Goal: Information Seeking & Learning: Learn about a topic

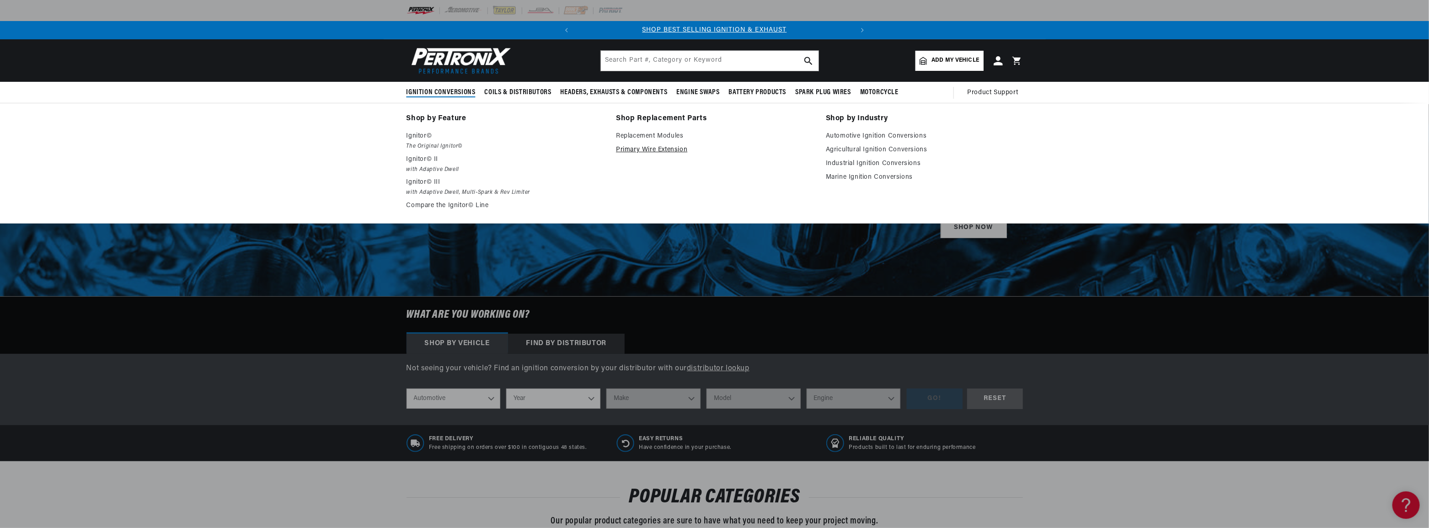
click at [637, 150] on link "Primary Wire Extension" at bounding box center [714, 150] width 197 height 11
click at [423, 188] on em "with Adaptive Dwell, Multi-Spark & Rev Limiter" at bounding box center [505, 193] width 197 height 10
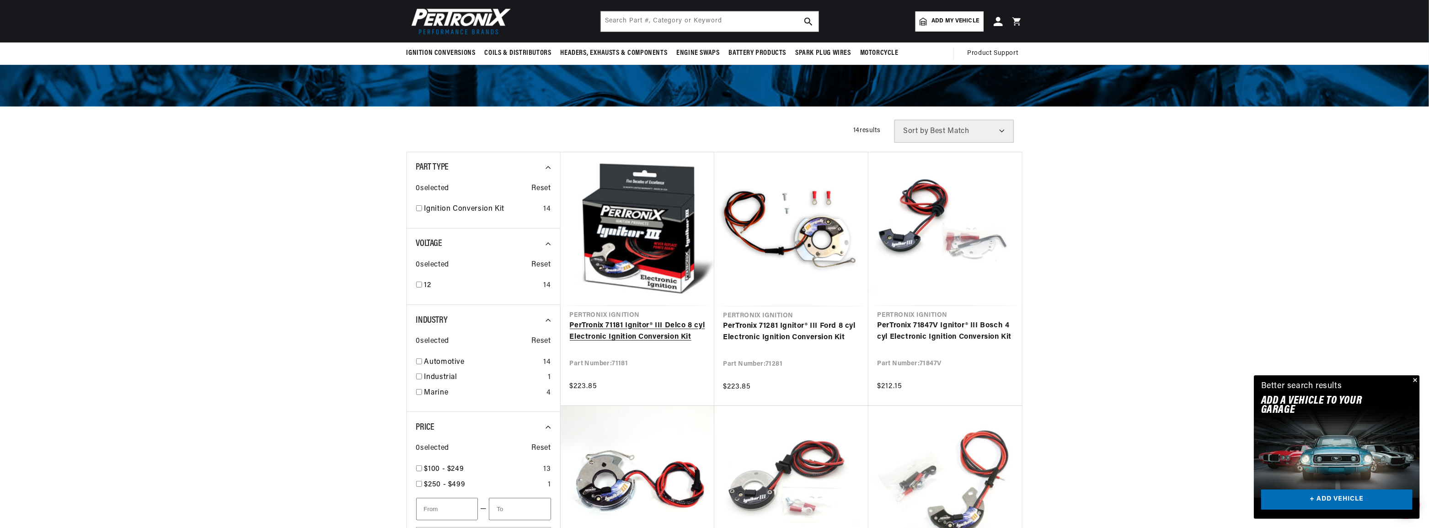
click at [625, 320] on link "PerTronix 71181 Ignitor® III Delco 8 cyl Electronic Ignition Conversion Kit" at bounding box center [637, 331] width 135 height 23
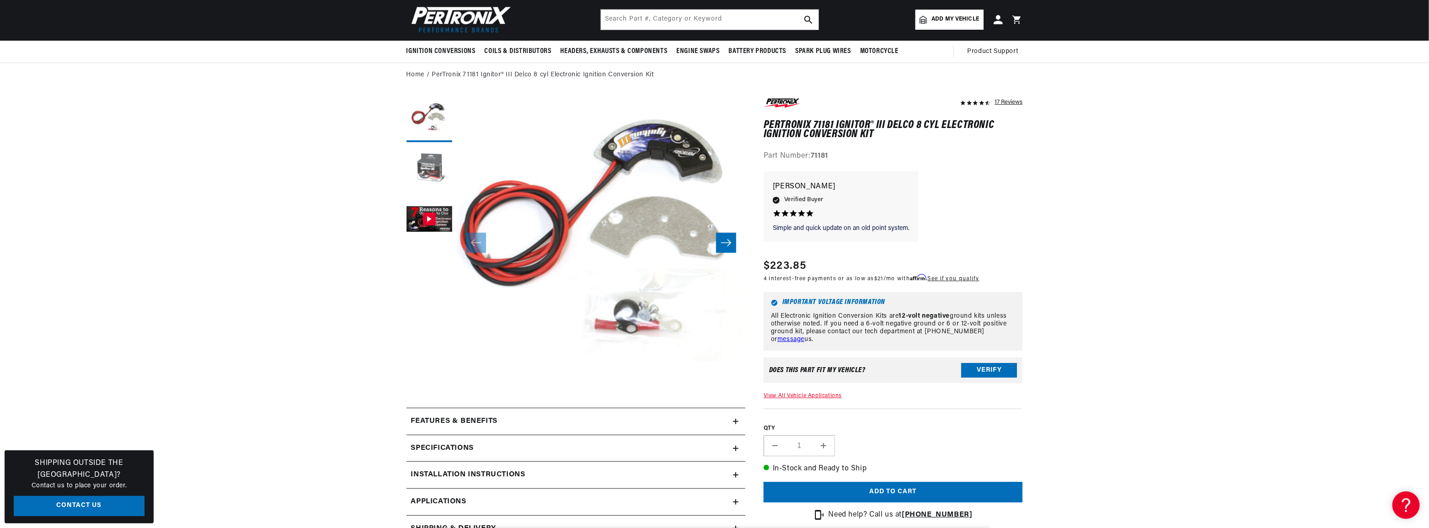
scroll to position [0, 277]
click at [431, 165] on button "Load image 2 in gallery view" at bounding box center [430, 170] width 46 height 46
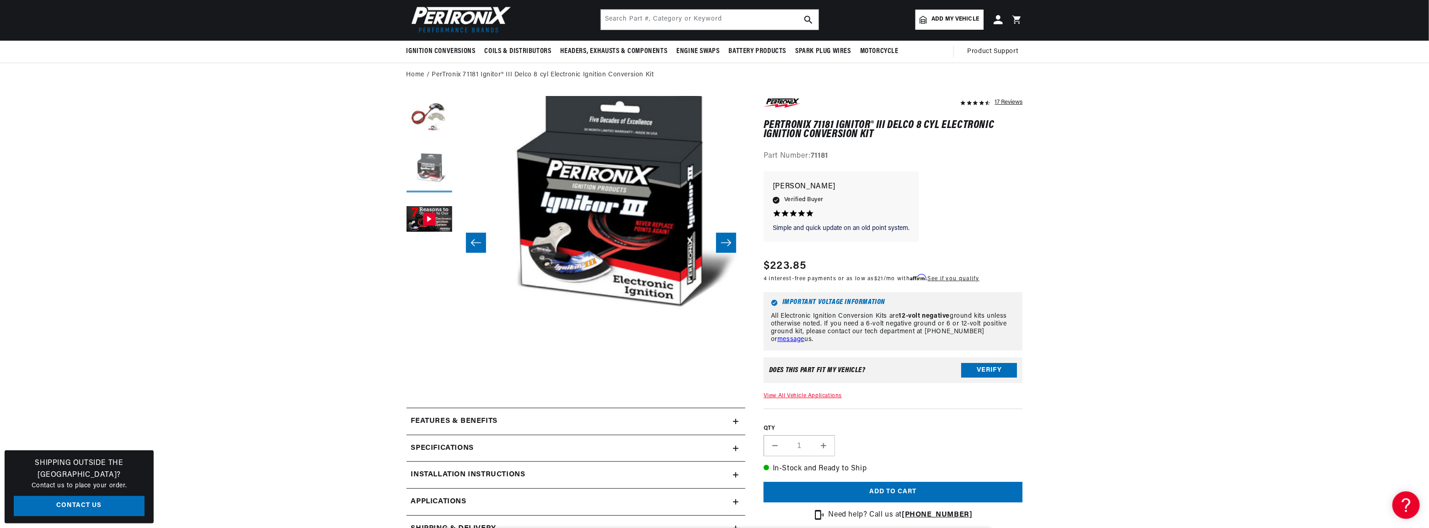
scroll to position [0, 289]
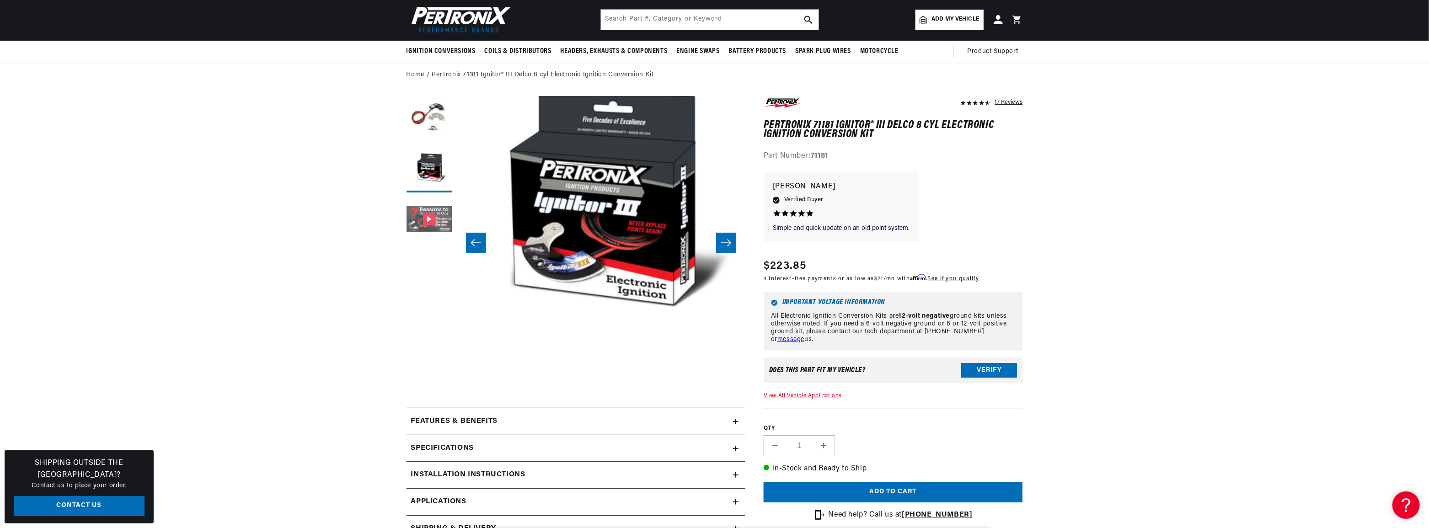
click at [429, 219] on button "Gallery Viewer" at bounding box center [430, 220] width 46 height 46
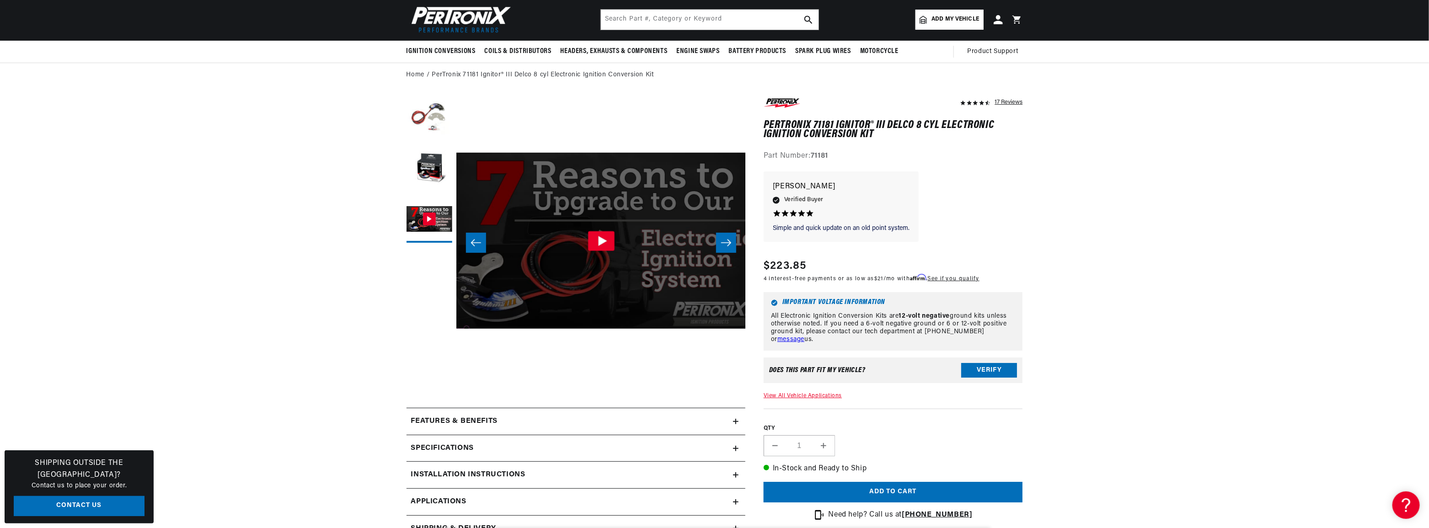
scroll to position [0, 0]
click at [603, 242] on icon "Gallery Viewer" at bounding box center [603, 241] width 9 height 10
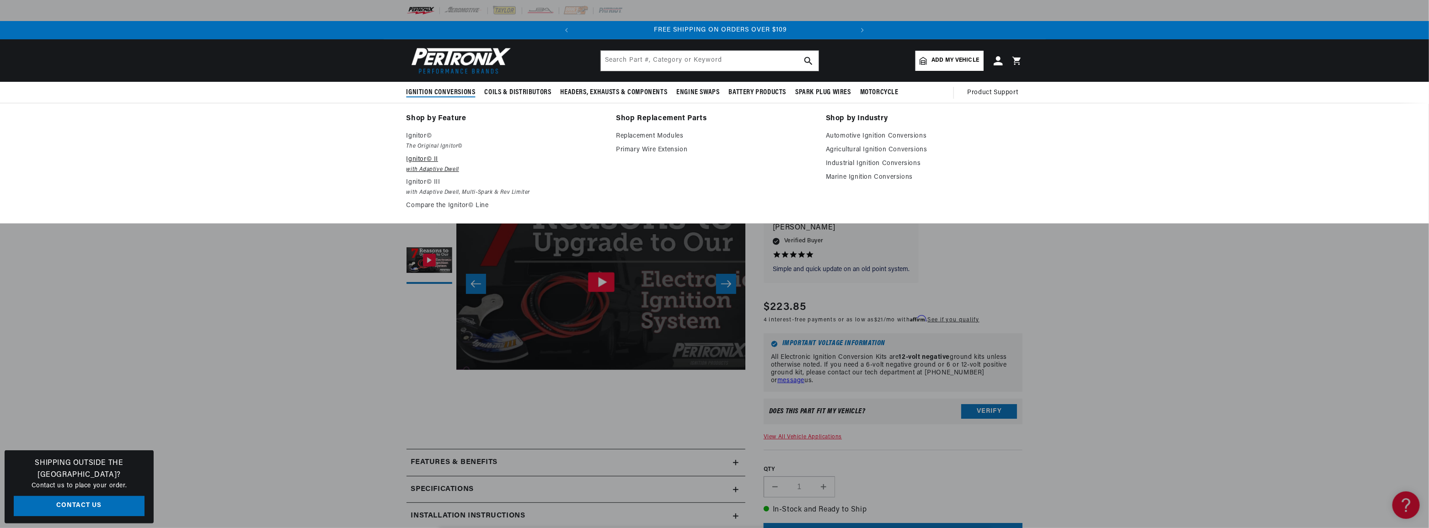
scroll to position [0, 277]
click at [640, 134] on link "Replacement Modules" at bounding box center [714, 136] width 197 height 11
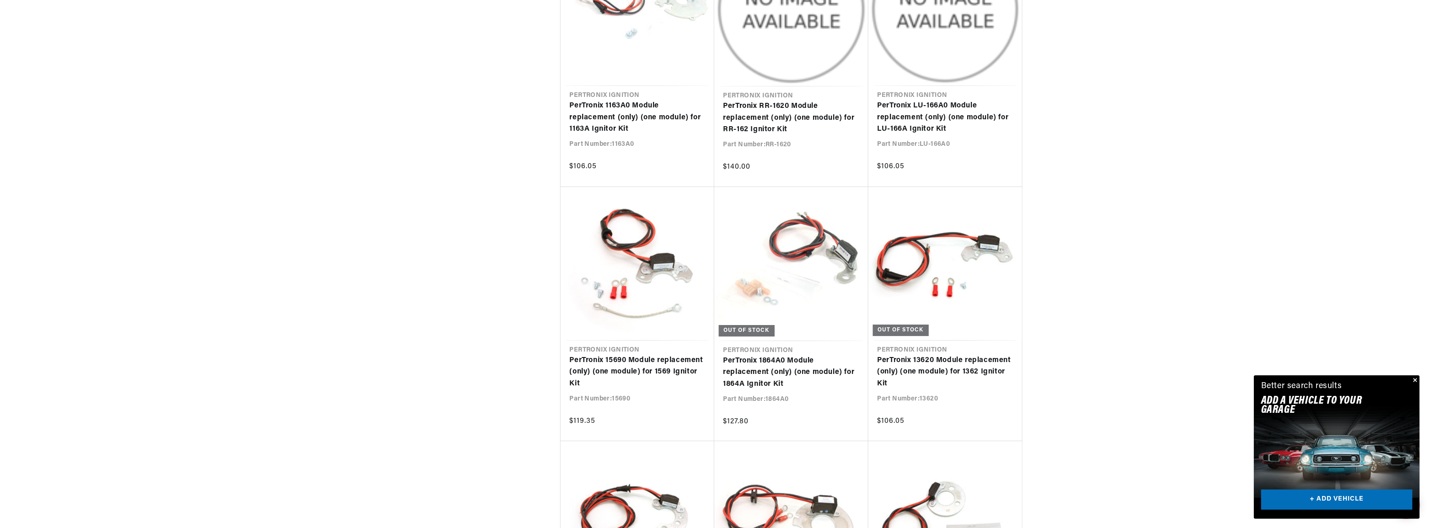
scroll to position [0, 277]
